Goal: Task Accomplishment & Management: Use online tool/utility

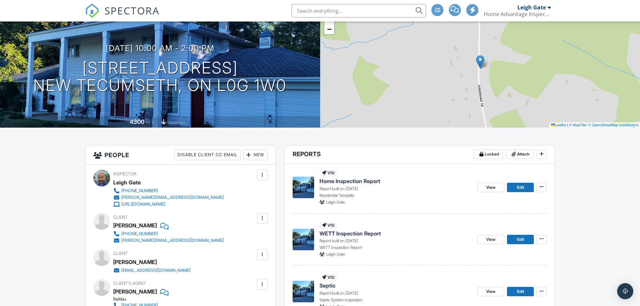
scroll to position [101, 0]
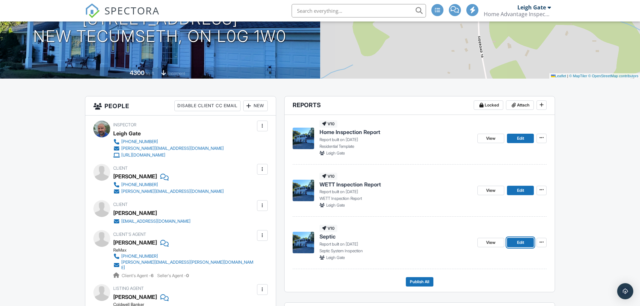
click at [522, 245] on span "Edit" at bounding box center [520, 242] width 7 height 7
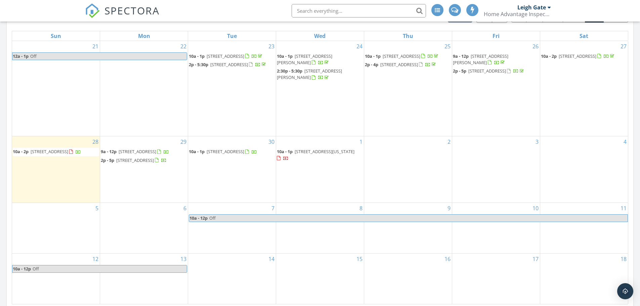
scroll to position [10, 0]
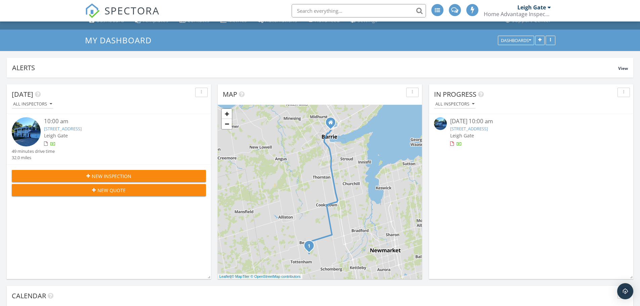
click at [82, 129] on link "2209 10th Side Rd, New Tecumseth, ON L0G 1W0" at bounding box center [63, 129] width 38 height 6
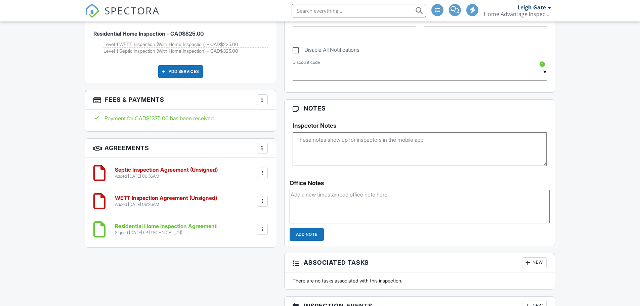
scroll to position [134, 0]
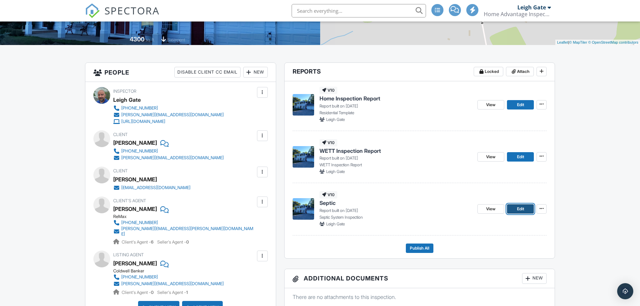
click at [520, 210] on span "Edit" at bounding box center [520, 209] width 7 height 7
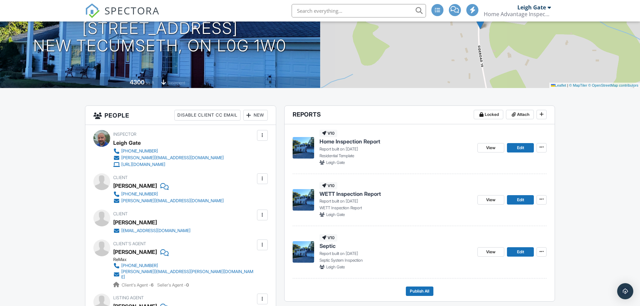
scroll to position [101, 0]
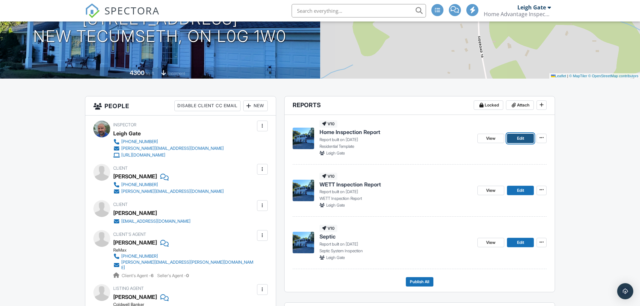
click at [519, 138] on span "Edit" at bounding box center [520, 138] width 7 height 7
